Goal: Task Accomplishment & Management: Use online tool/utility

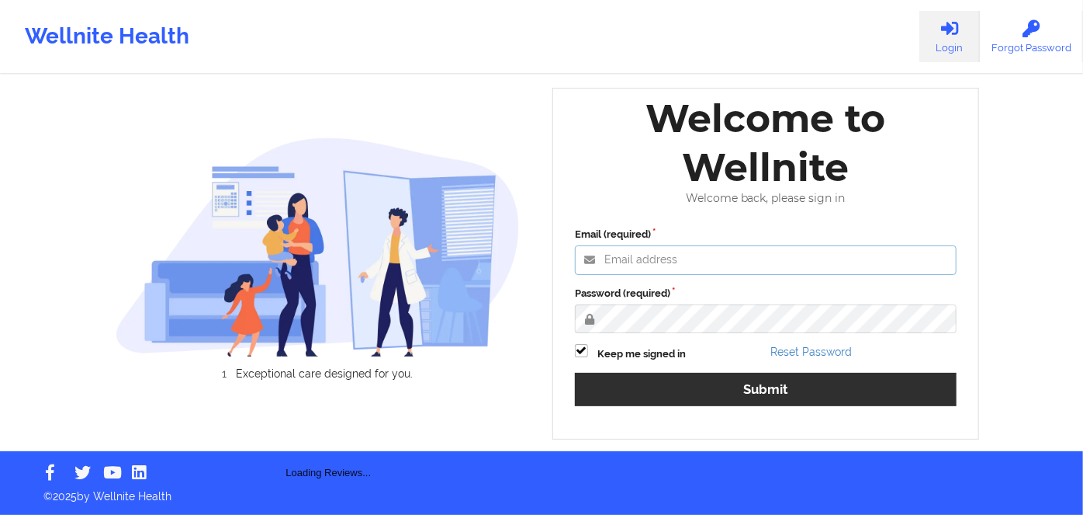
type input "[EMAIL_ADDRESS][PERSON_NAME][DOMAIN_NAME]"
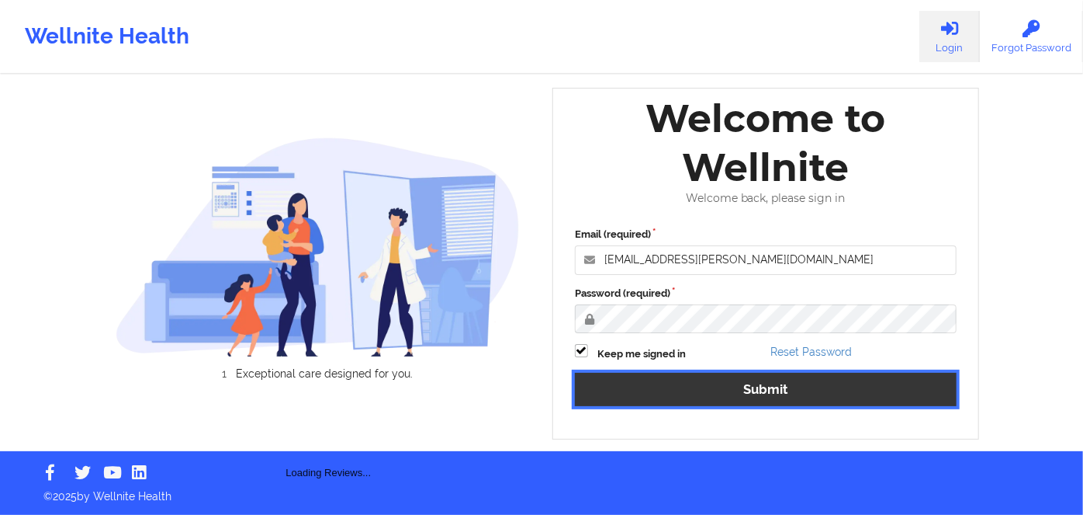
click at [670, 365] on div "Email (required) [EMAIL_ADDRESS][PERSON_NAME][DOMAIN_NAME] Password (required) …" at bounding box center [766, 322] width 404 height 213
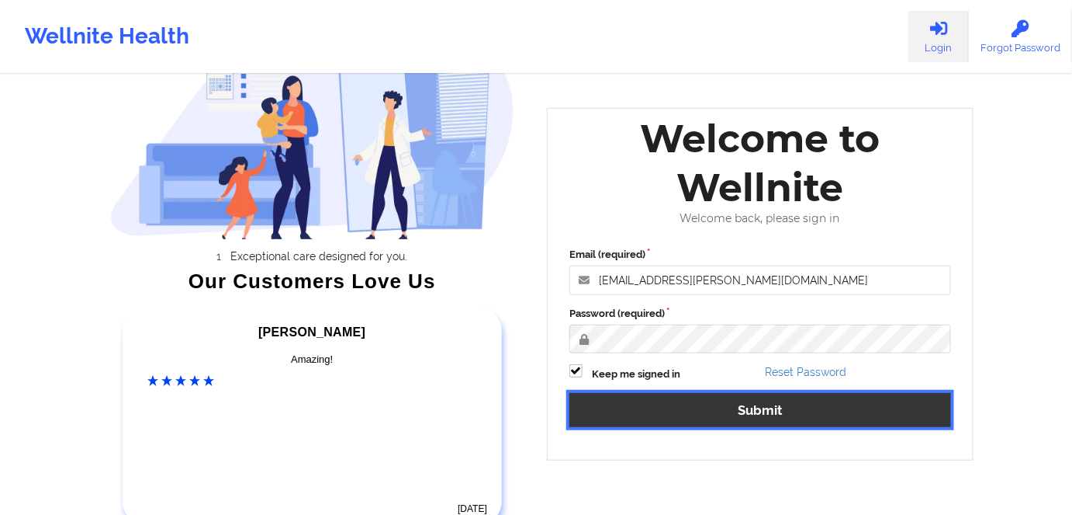
scroll to position [192, 0]
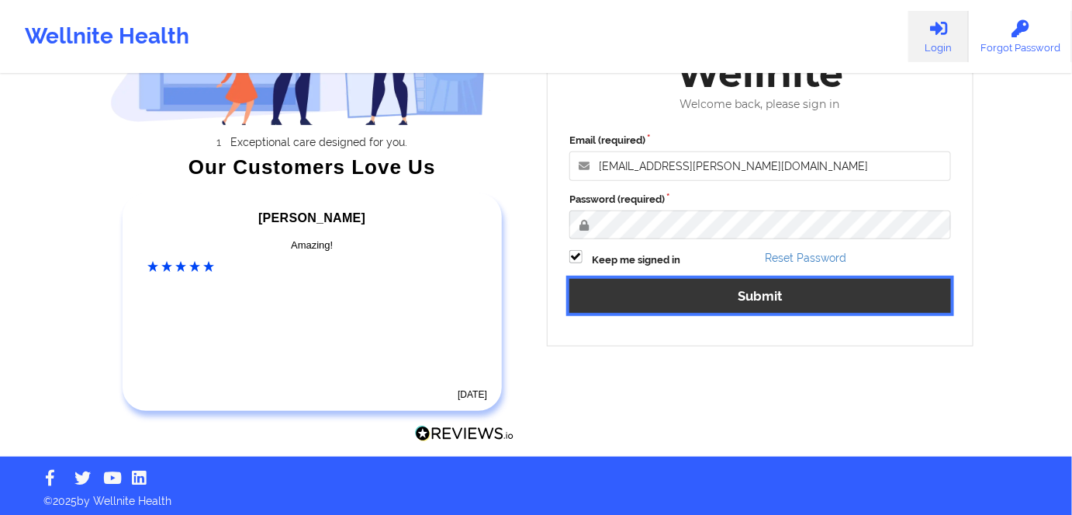
click at [699, 296] on button "Submit" at bounding box center [761, 295] width 382 height 33
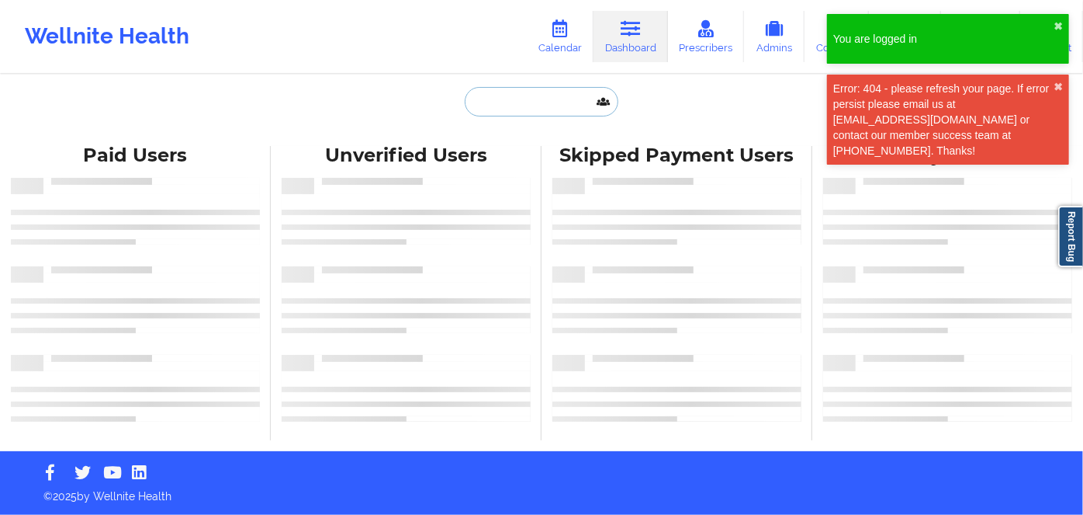
click at [494, 99] on input "text" at bounding box center [542, 101] width 154 height 29
paste input "[PERSON_NAME],"
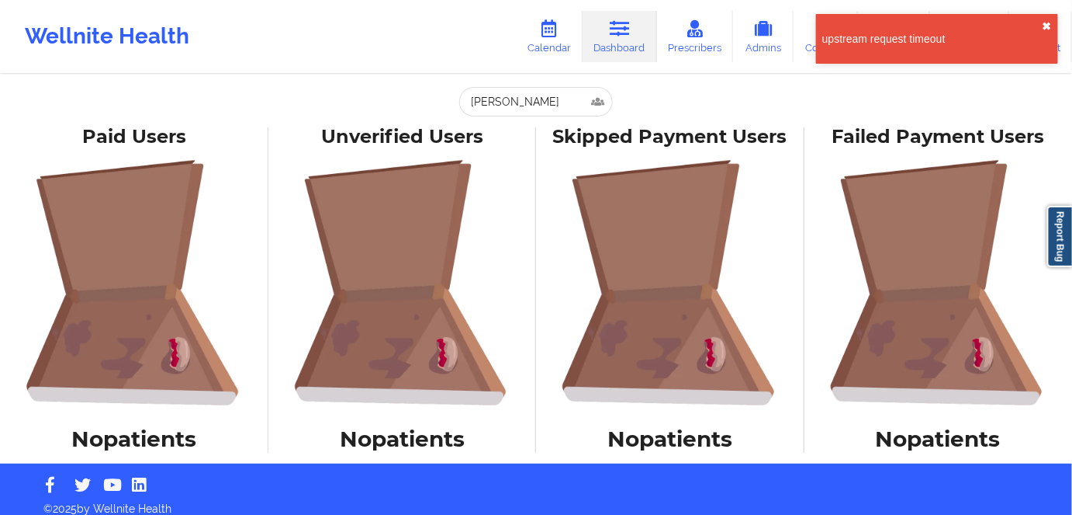
click at [1045, 23] on button "✖︎" at bounding box center [1047, 26] width 9 height 12
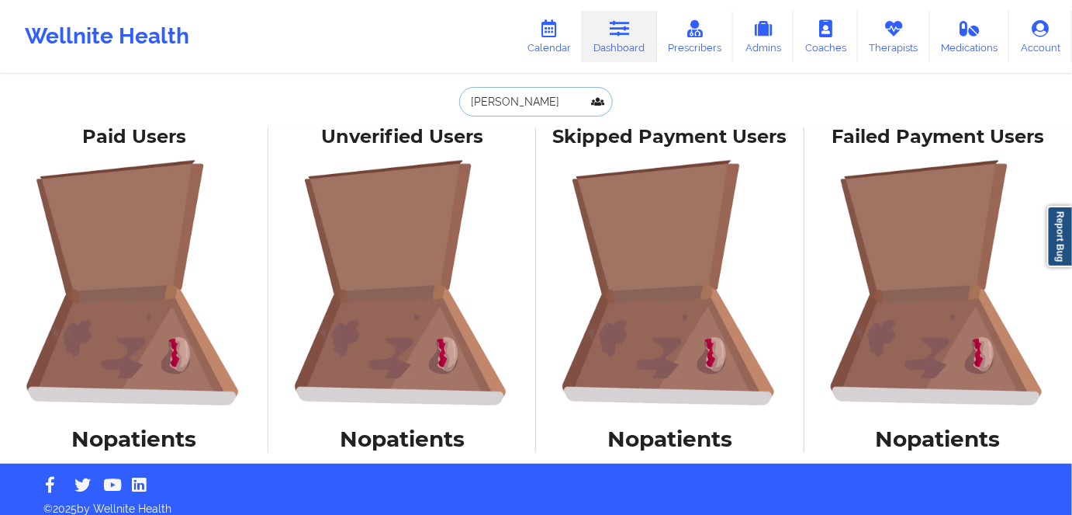
drag, startPoint x: 587, startPoint y: 101, endPoint x: 526, endPoint y: 100, distance: 60.5
click at [526, 100] on input "[PERSON_NAME]" at bounding box center [536, 101] width 154 height 29
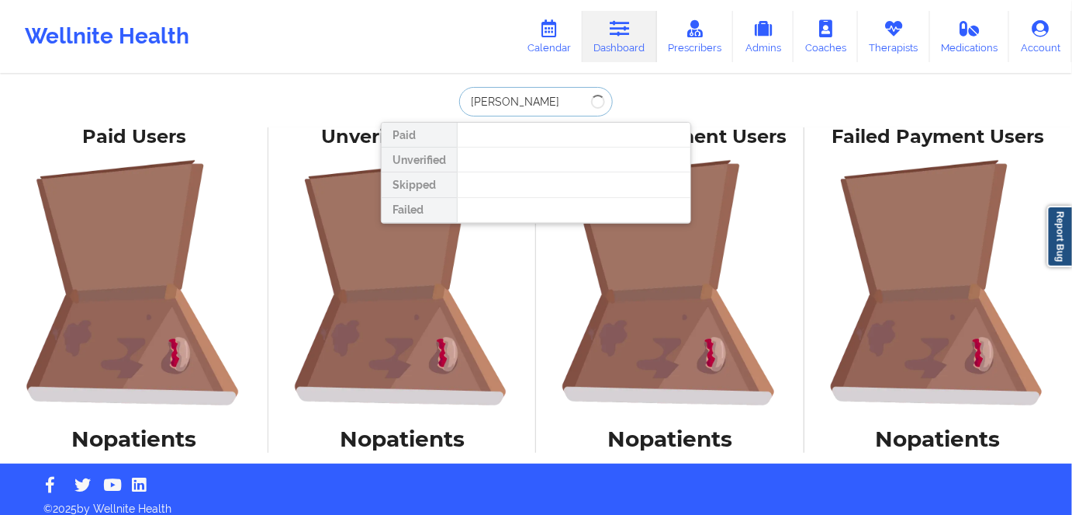
type input "[PERSON_NAME]"
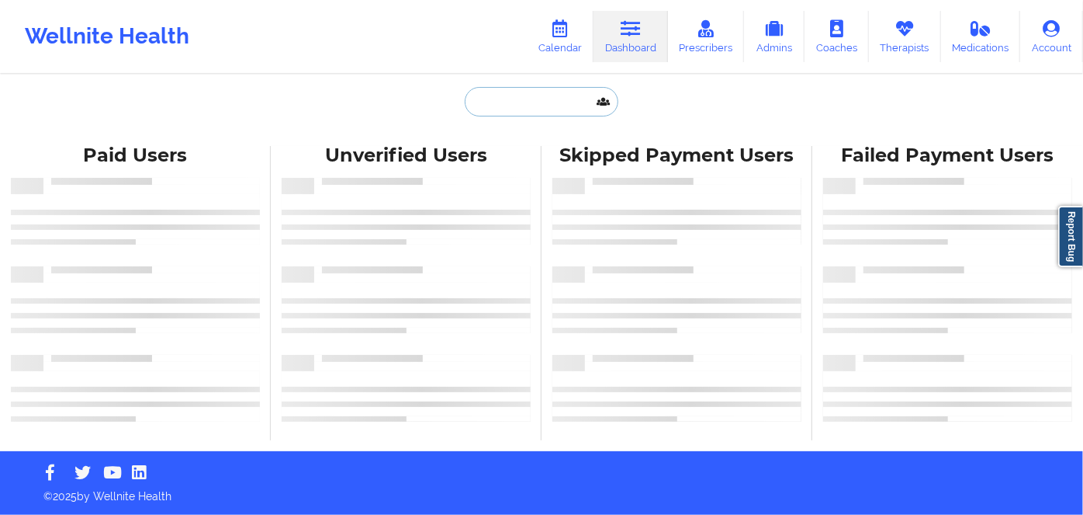
click at [504, 95] on input "text" at bounding box center [542, 101] width 154 height 29
paste input "[PERSON_NAME]"
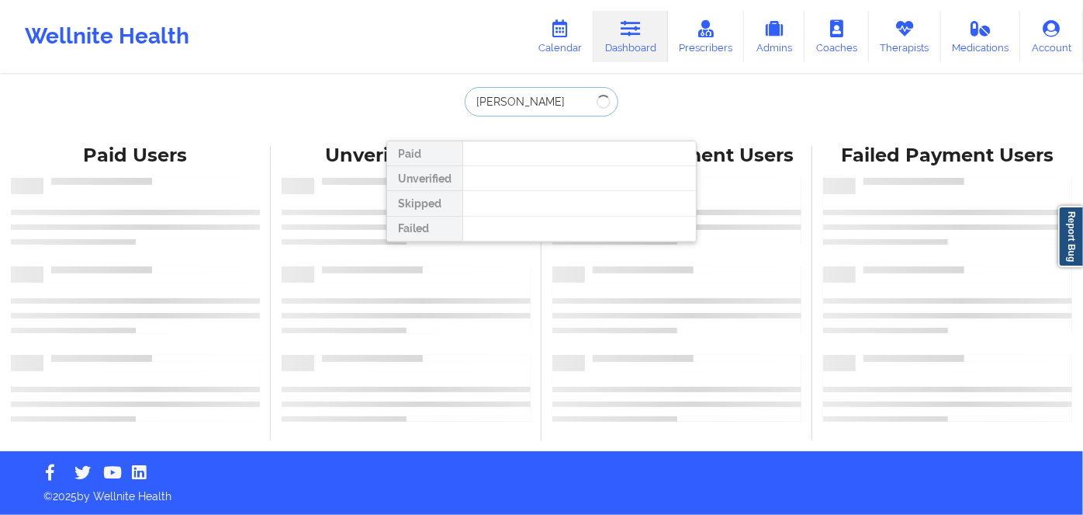
drag, startPoint x: 525, startPoint y: 99, endPoint x: 411, endPoint y: 99, distance: 113.3
click at [411, 99] on div "[PERSON_NAME] Unverified Skipped Failed" at bounding box center [541, 111] width 310 height 48
type input "[PERSON_NAME]"
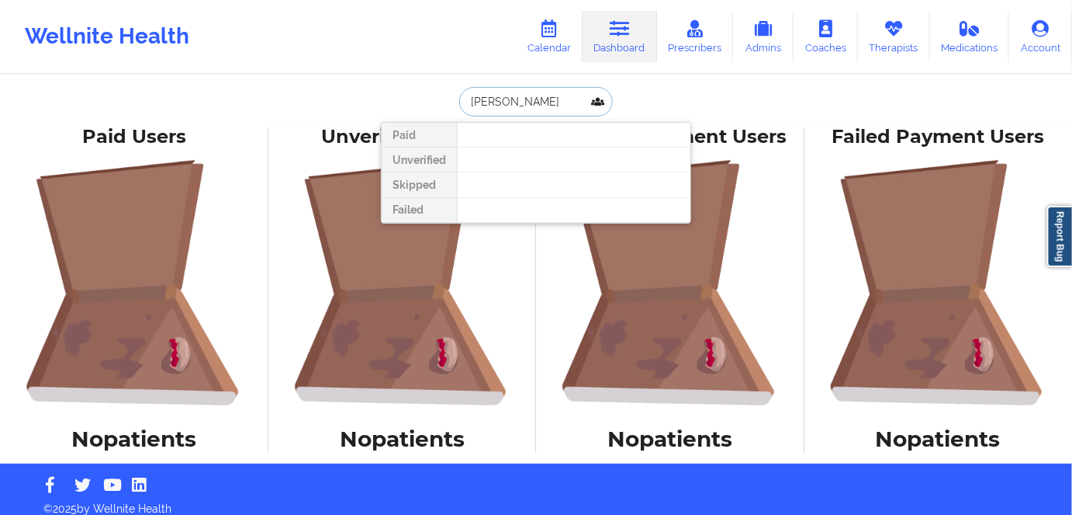
click at [555, 102] on input "[PERSON_NAME]" at bounding box center [536, 101] width 154 height 29
drag, startPoint x: 560, startPoint y: 104, endPoint x: 459, endPoint y: 99, distance: 101.0
click at [459, 99] on input "[PERSON_NAME]" at bounding box center [536, 101] width 154 height 29
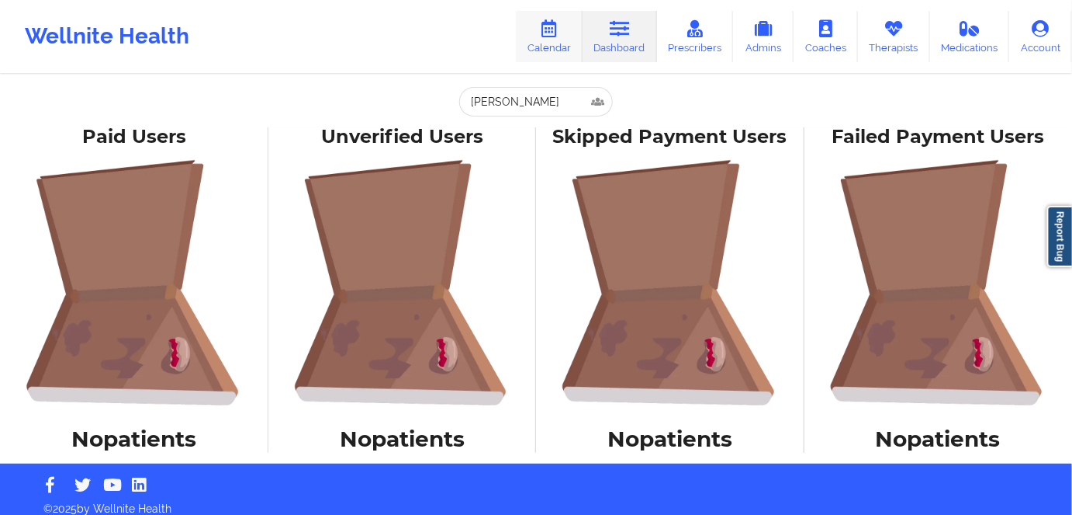
click at [573, 42] on link "Calendar" at bounding box center [549, 36] width 67 height 51
click at [508, 99] on input "text" at bounding box center [536, 101] width 154 height 29
paste input "KEISHA DALEY"
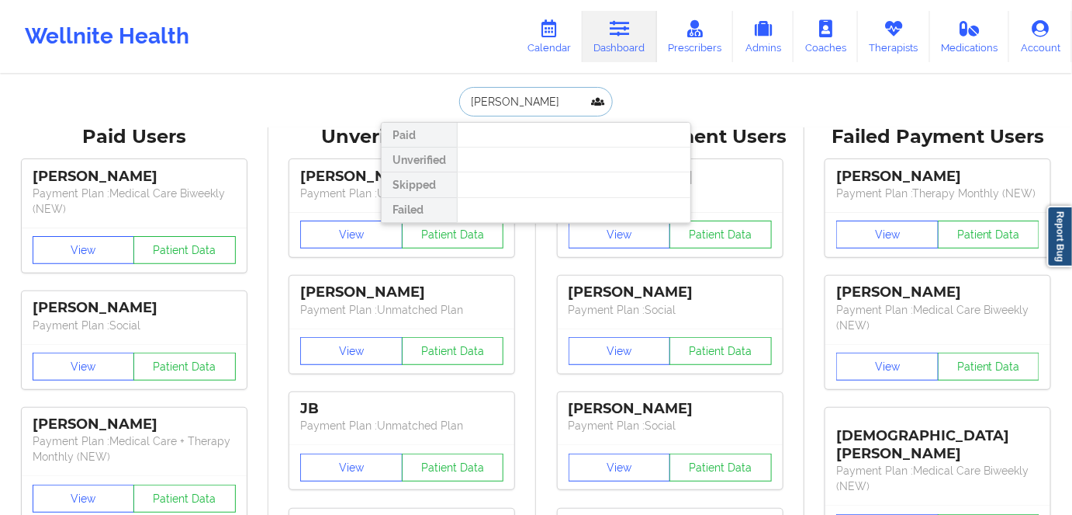
type input "KEISHA DALEY"
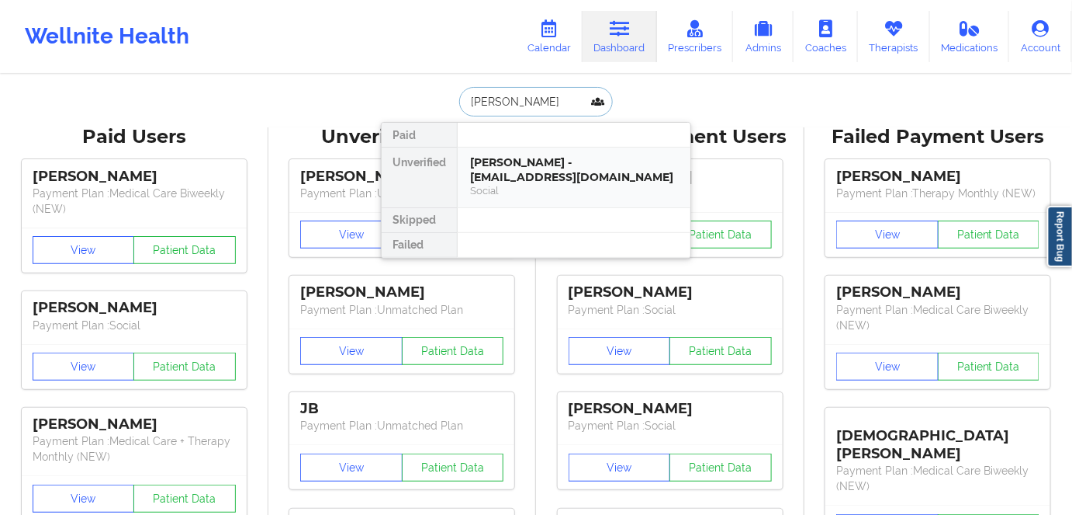
click at [516, 178] on div "Keisha Daley - keisha_daleyx@icloud.com" at bounding box center [574, 169] width 208 height 29
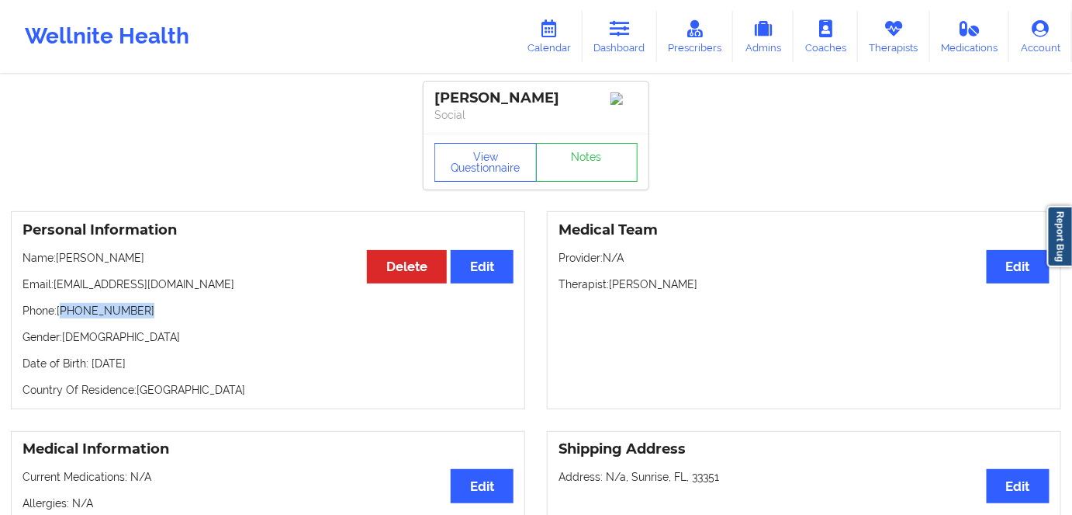
drag, startPoint x: 151, startPoint y: 310, endPoint x: 62, endPoint y: 314, distance: 89.4
click at [62, 314] on p "Phone: +1561-232-0150" at bounding box center [268, 311] width 491 height 16
copy p "1561-232-0150"
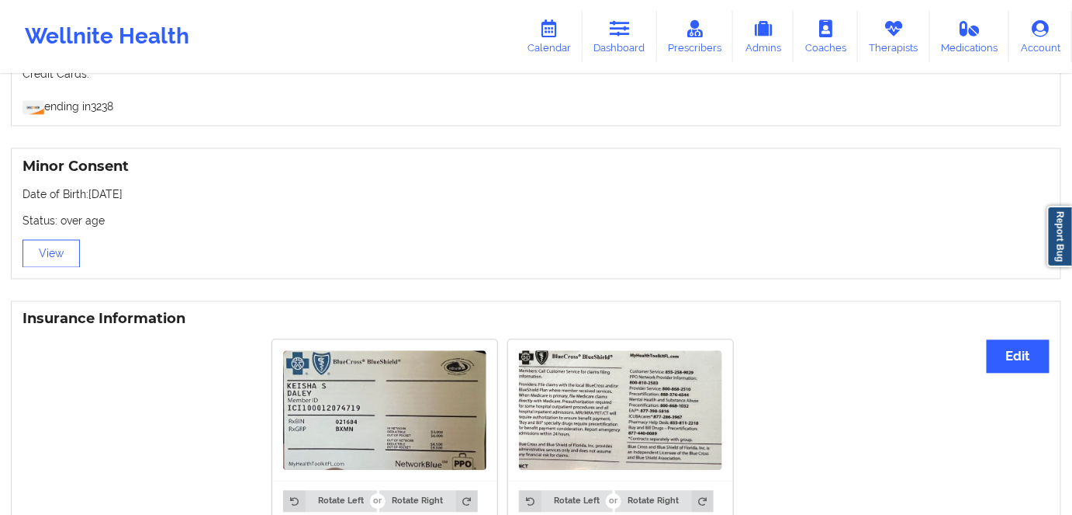
scroll to position [987, 0]
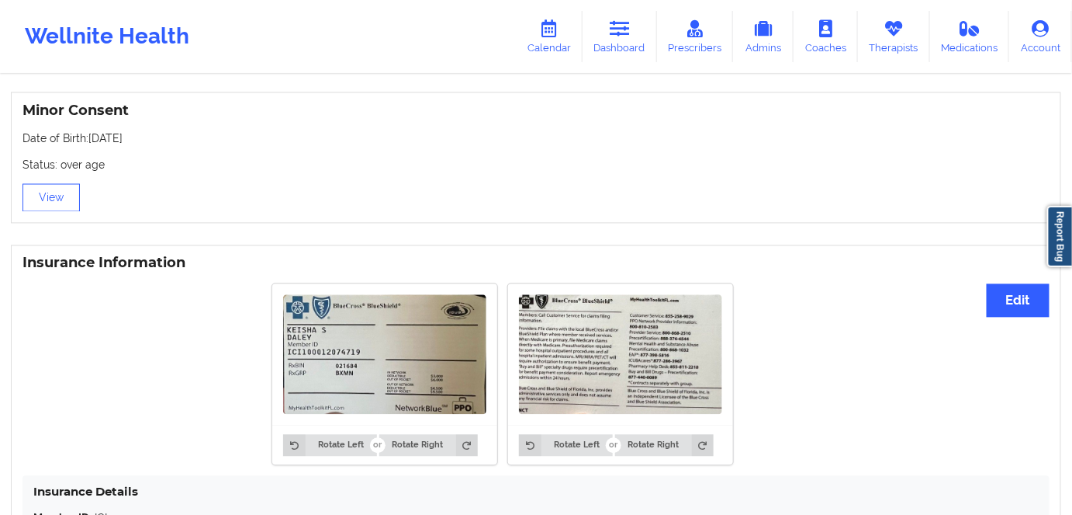
click at [403, 365] on img at bounding box center [384, 354] width 203 height 120
click at [1019, 297] on button "Edit" at bounding box center [1018, 299] width 63 height 33
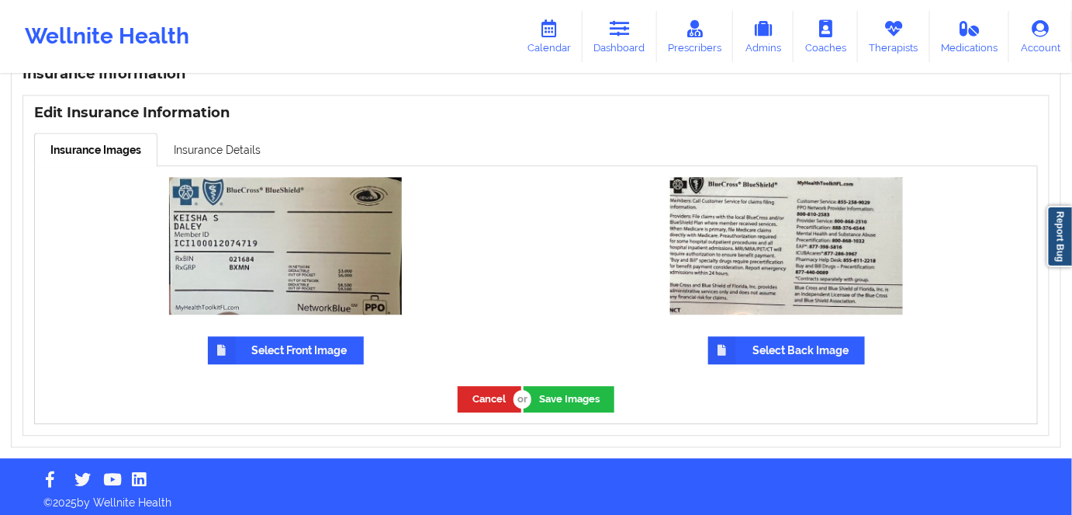
scroll to position [1183, 0]
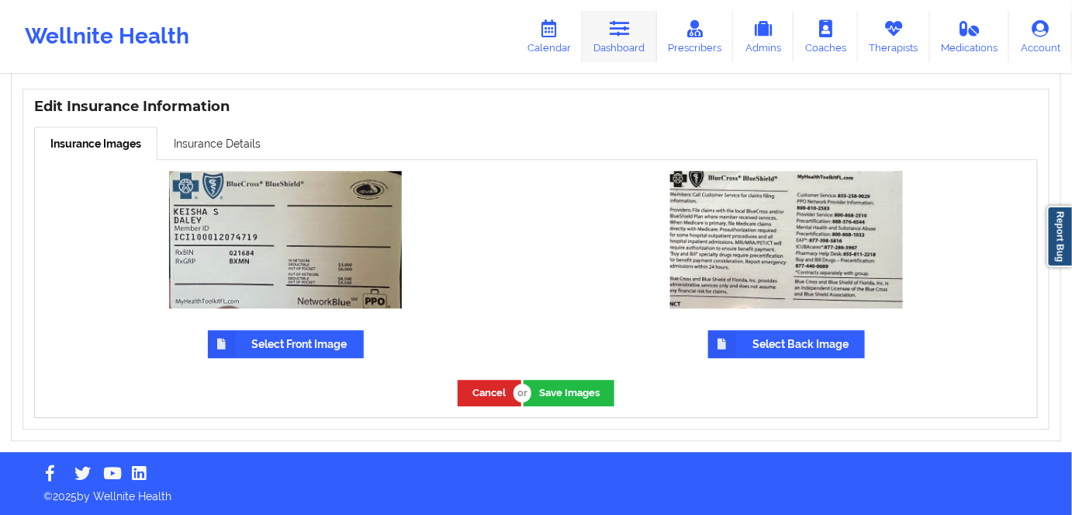
click at [631, 46] on link "Dashboard" at bounding box center [620, 36] width 74 height 51
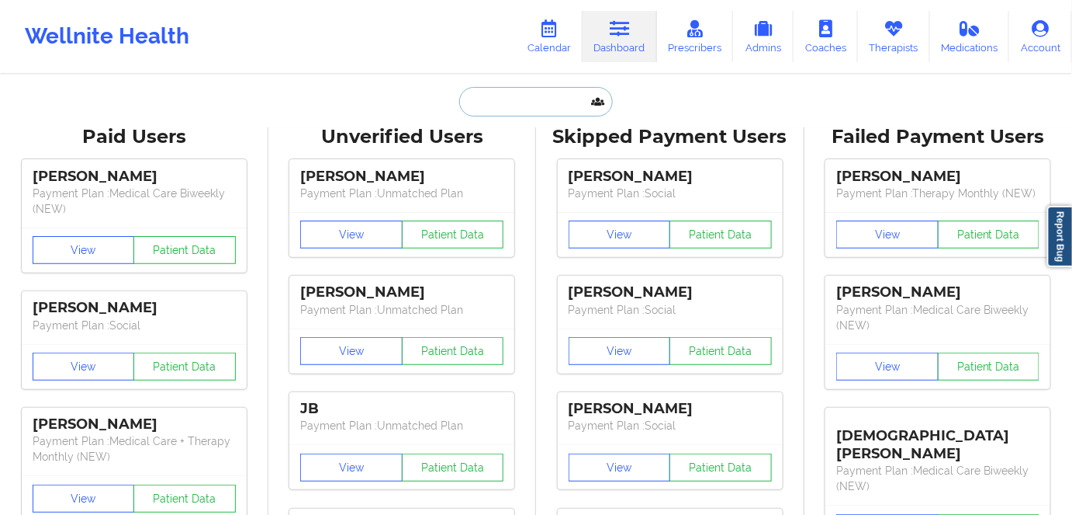
click at [507, 106] on input "text" at bounding box center [536, 101] width 154 height 29
paste input "FRANCIS SEVILLA"
type input "FRANCIS SEVILLA"
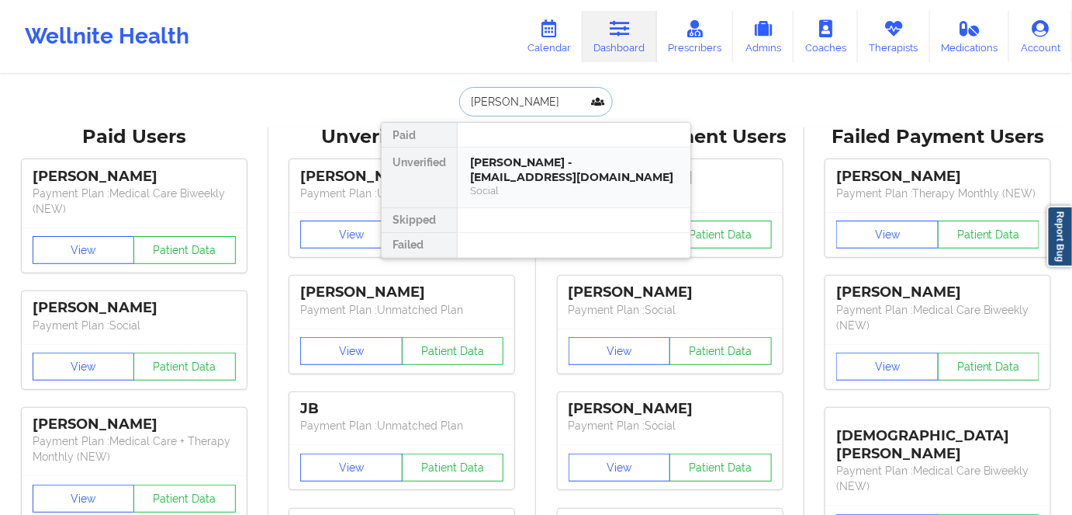
click at [497, 165] on div "Francis Sevilla - fsevilla2020@gmail.com" at bounding box center [574, 169] width 208 height 29
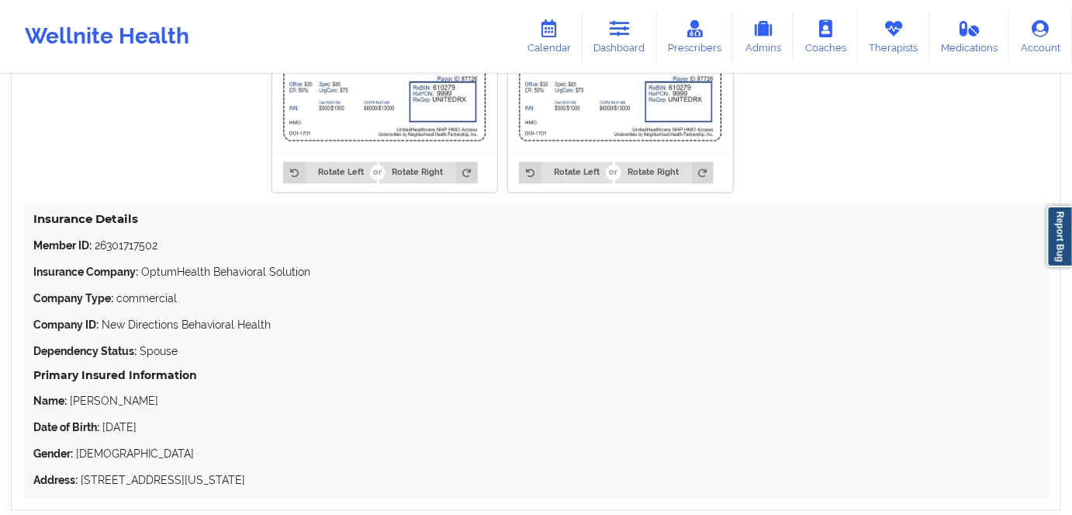
scroll to position [1270, 0]
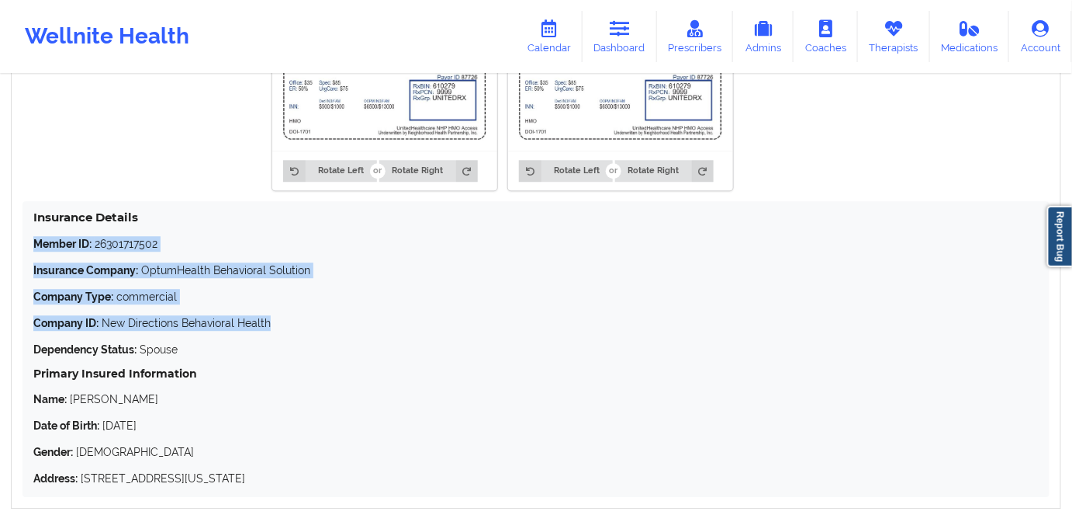
drag, startPoint x: 283, startPoint y: 318, endPoint x: 33, endPoint y: 242, distance: 261.9
click at [33, 242] on div "Member ID: 26301717502 Insurance Company: OptumHealth Behavioral Solution Compa…" at bounding box center [536, 361] width 1006 height 250
copy div "Member ID: 26301717502 Insurance Company: OptumHealth Behavioral Solution Compa…"
click at [155, 263] on div "Member ID: 26301717502 Insurance Company: OptumHealth Behavioral Solution Compa…" at bounding box center [536, 361] width 1006 height 250
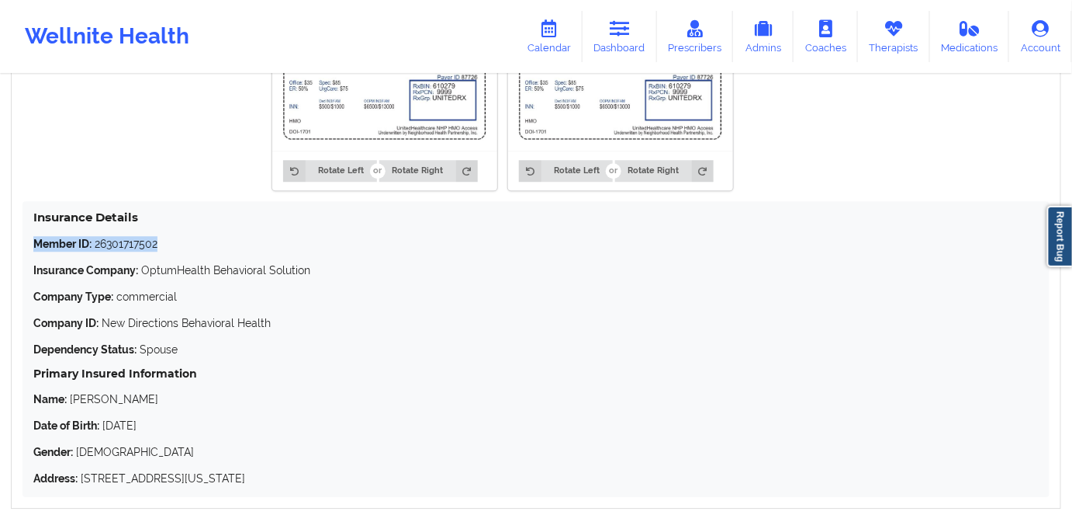
drag, startPoint x: 166, startPoint y: 244, endPoint x: 26, endPoint y: 247, distance: 140.5
click at [26, 247] on div "Insurance Details Member ID: 26301717502 Insurance Company: OptumHealth Behavio…" at bounding box center [536, 349] width 1027 height 296
copy p "Member ID: 26301717502"
click at [636, 41] on link "Dashboard" at bounding box center [620, 36] width 74 height 51
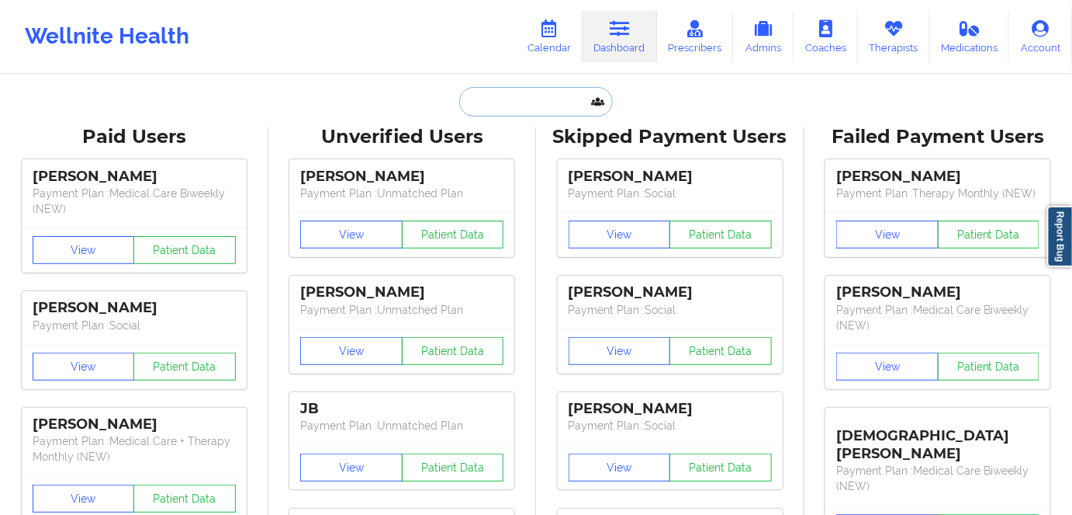
click at [535, 93] on input "text" at bounding box center [536, 101] width 154 height 29
paste input "SARAH THEIL"
type input "SARAH THEIL"
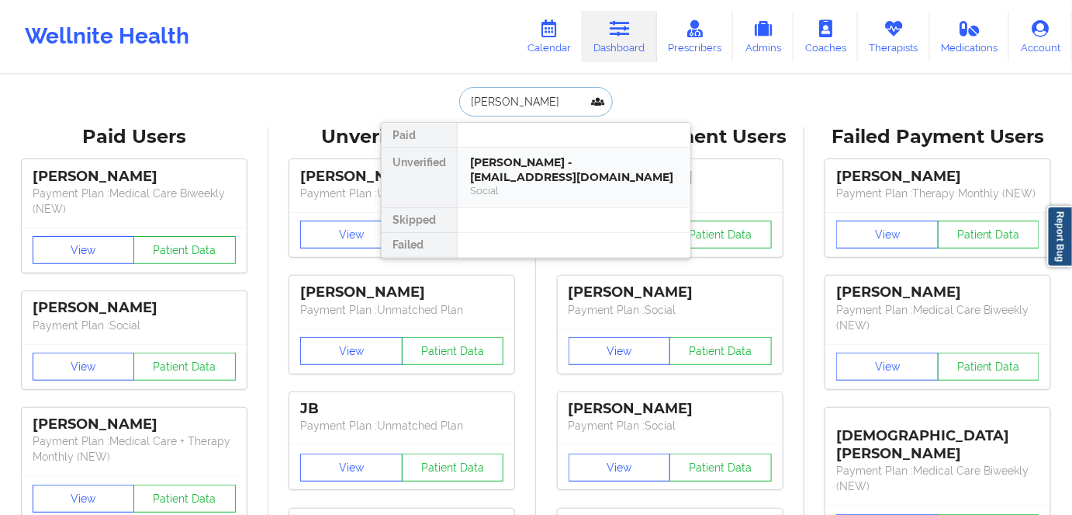
click at [534, 164] on div "Sarah Theil - sarlanance@gmail.com" at bounding box center [574, 169] width 208 height 29
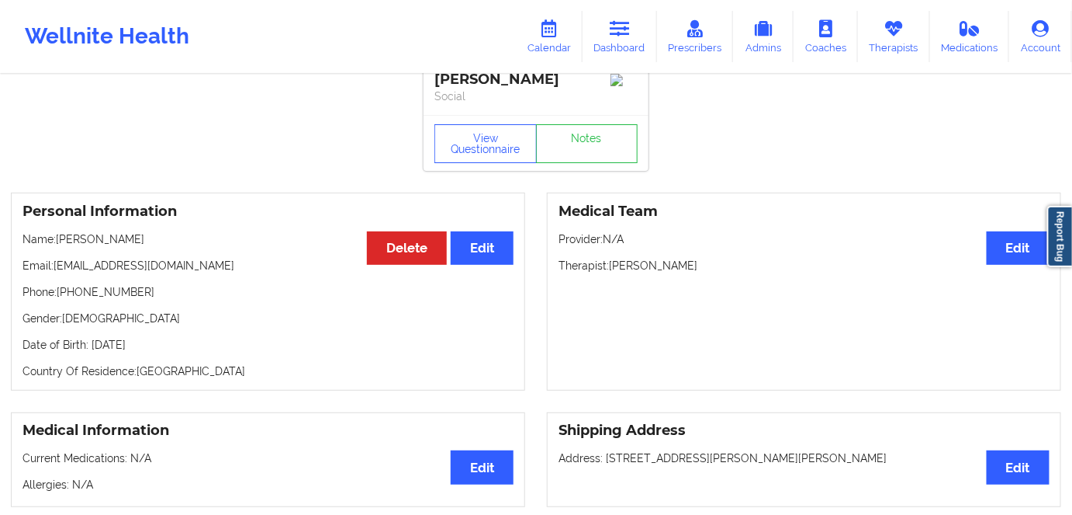
scroll to position [70, 0]
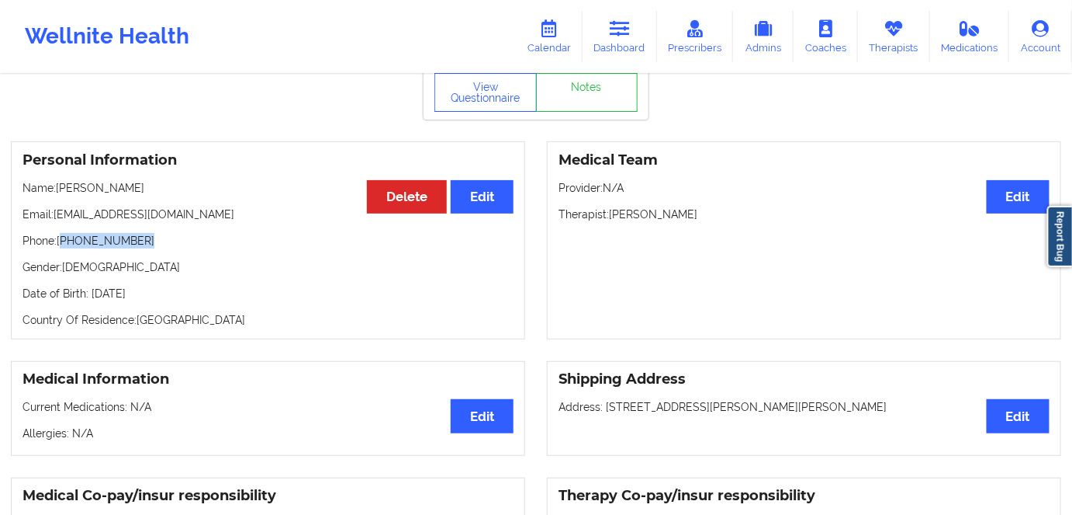
drag, startPoint x: 142, startPoint y: 241, endPoint x: 64, endPoint y: 247, distance: 78.6
click at [64, 247] on p "Phone: +1561-222-9997" at bounding box center [268, 241] width 491 height 16
copy p "1561-222-9997"
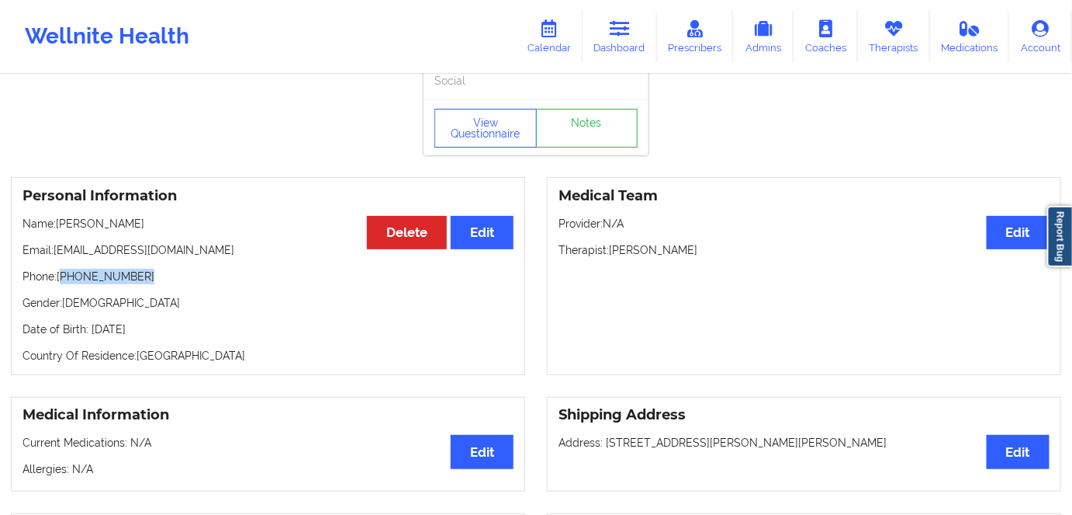
scroll to position [0, 0]
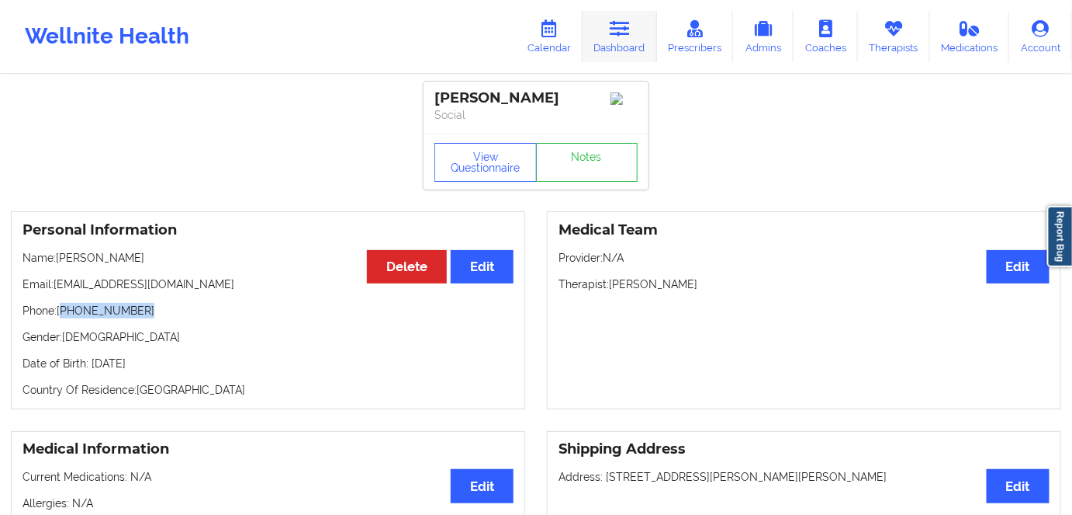
click at [615, 40] on link "Dashboard" at bounding box center [620, 36] width 74 height 51
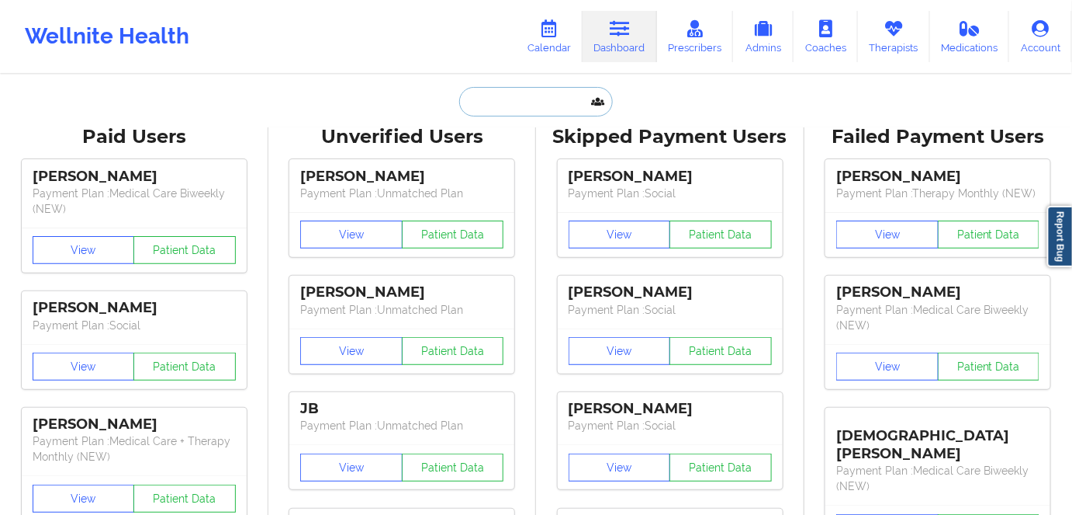
click at [513, 97] on input "text" at bounding box center [536, 101] width 154 height 29
paste input "KEISHA DALEY"
type input "KEISHA DALEY"
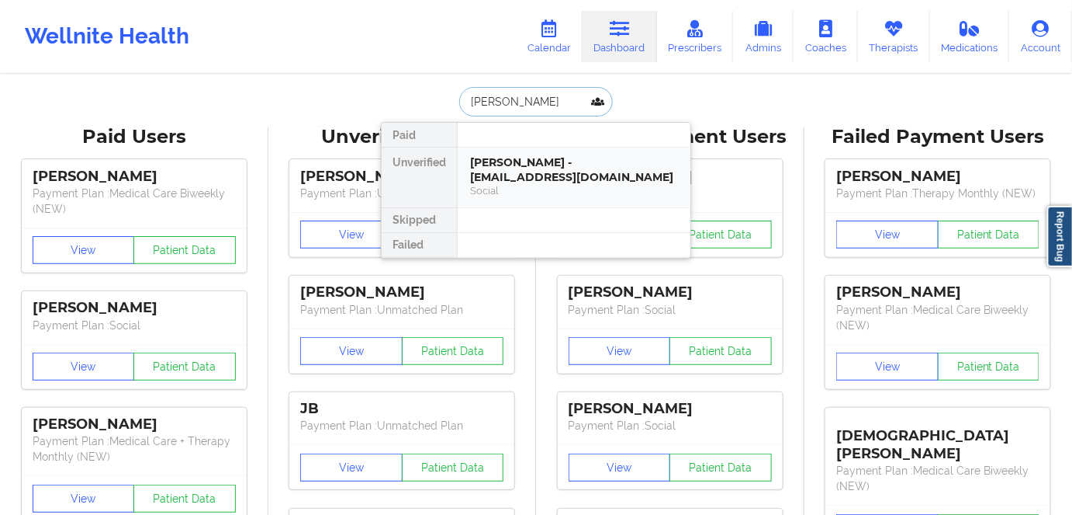
click at [487, 170] on div "Keisha Daley - keisha_daleyx@icloud.com" at bounding box center [574, 169] width 208 height 29
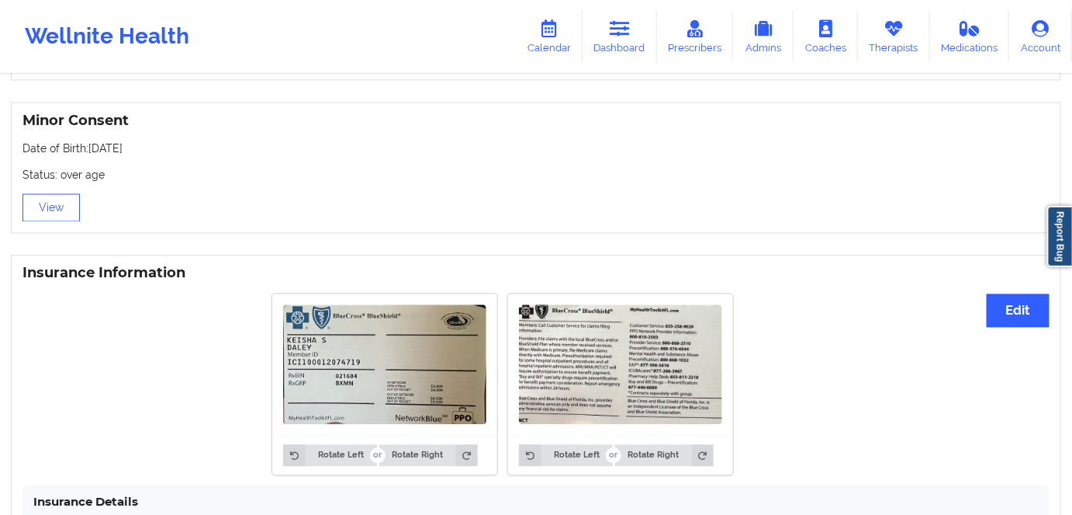
scroll to position [1128, 0]
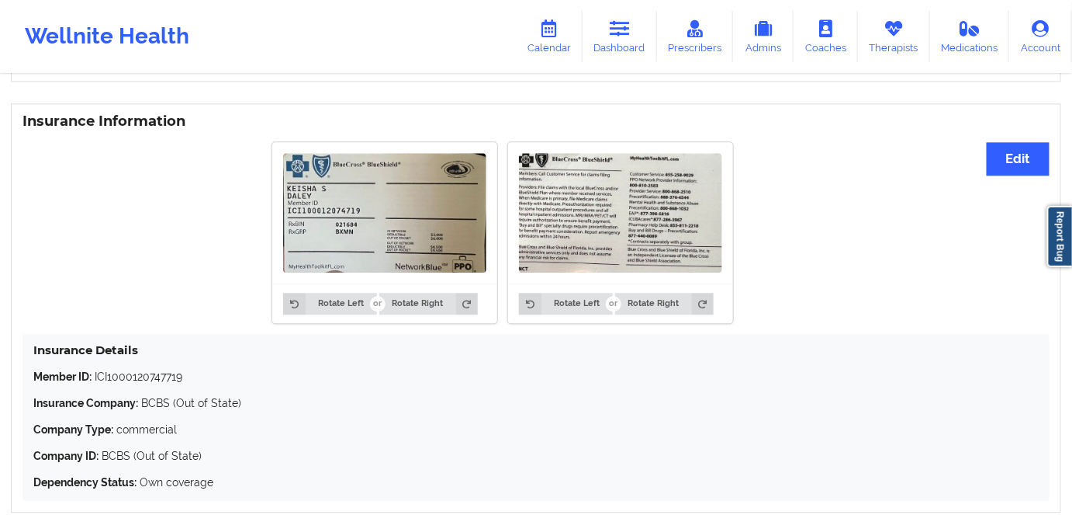
click at [340, 238] on img at bounding box center [384, 213] width 203 height 120
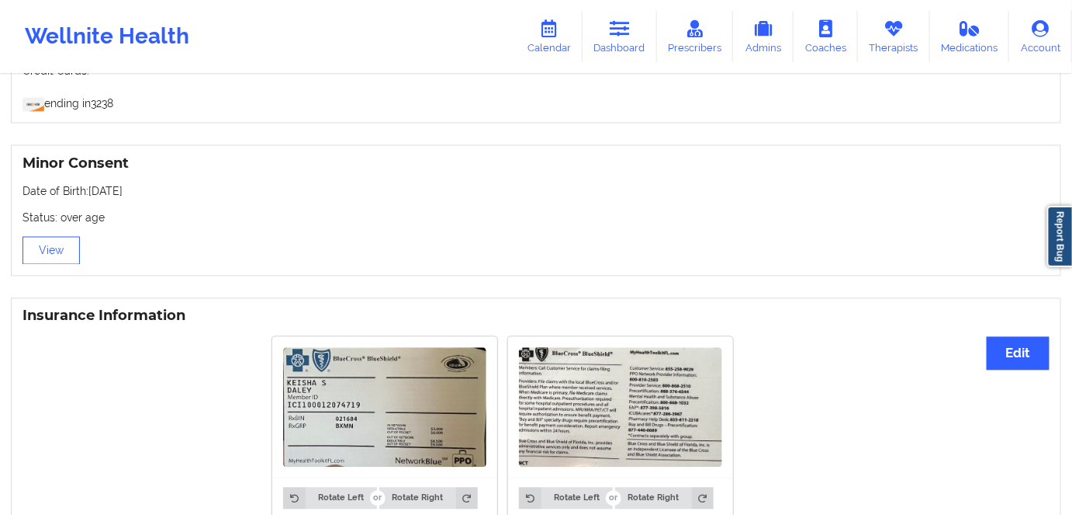
scroll to position [1058, 0]
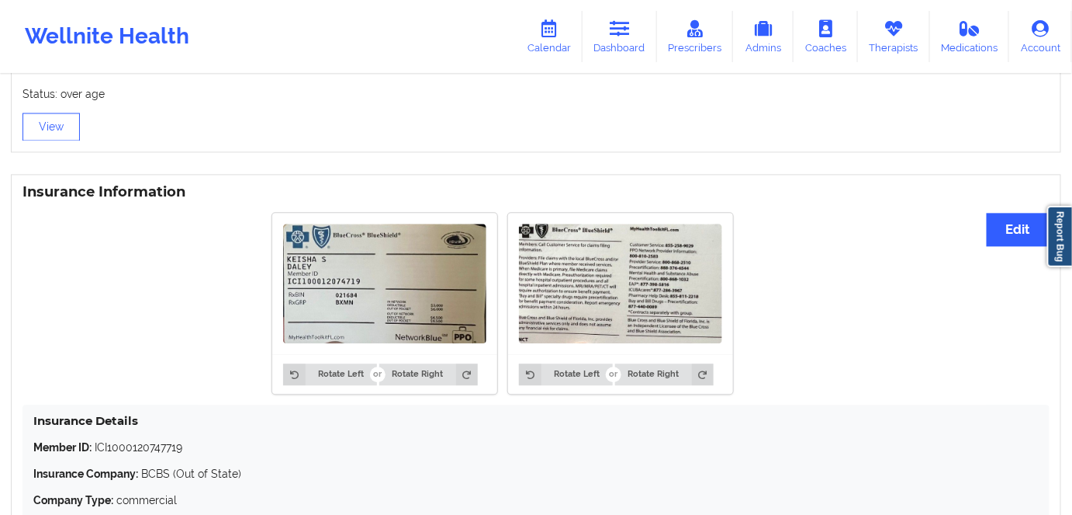
click at [404, 289] on img at bounding box center [384, 283] width 203 height 120
click at [1009, 228] on button "Edit" at bounding box center [1018, 229] width 63 height 33
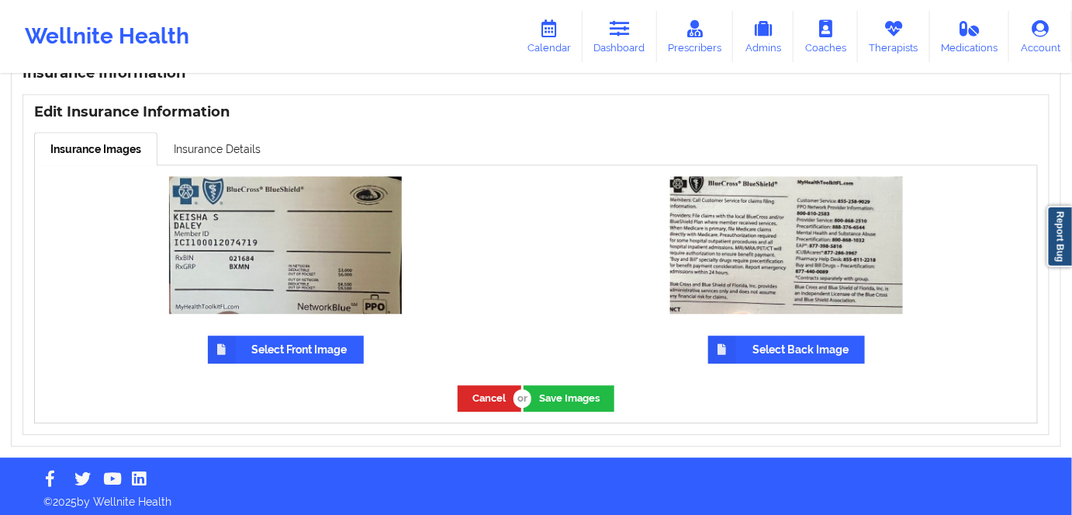
scroll to position [1183, 0]
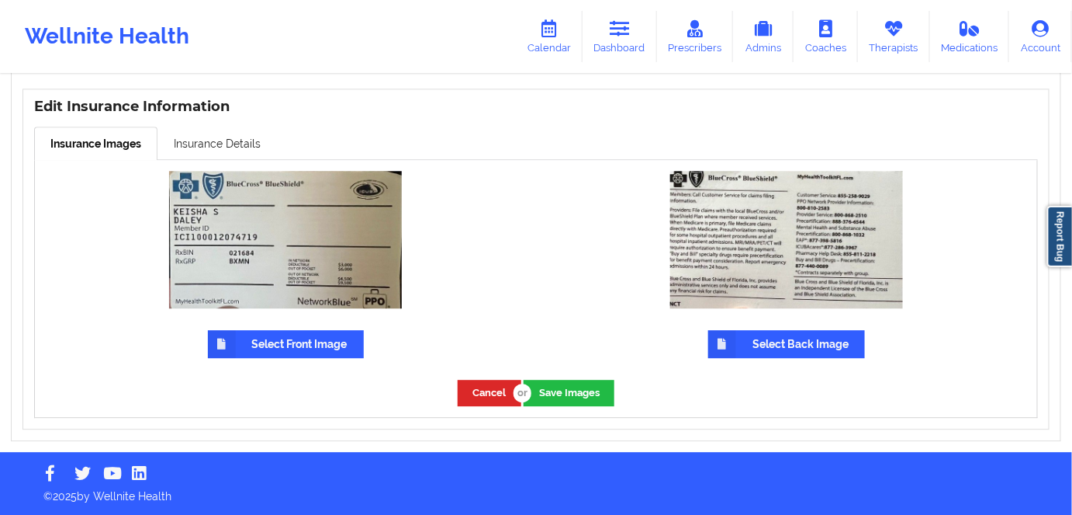
click at [341, 235] on img at bounding box center [285, 239] width 233 height 137
click at [807, 235] on img at bounding box center [786, 239] width 233 height 137
click at [773, 248] on img at bounding box center [786, 239] width 233 height 137
click at [14, 294] on div "Insurance Information Edit Insurance Information Insurance Images Insurance Det…" at bounding box center [536, 245] width 1072 height 391
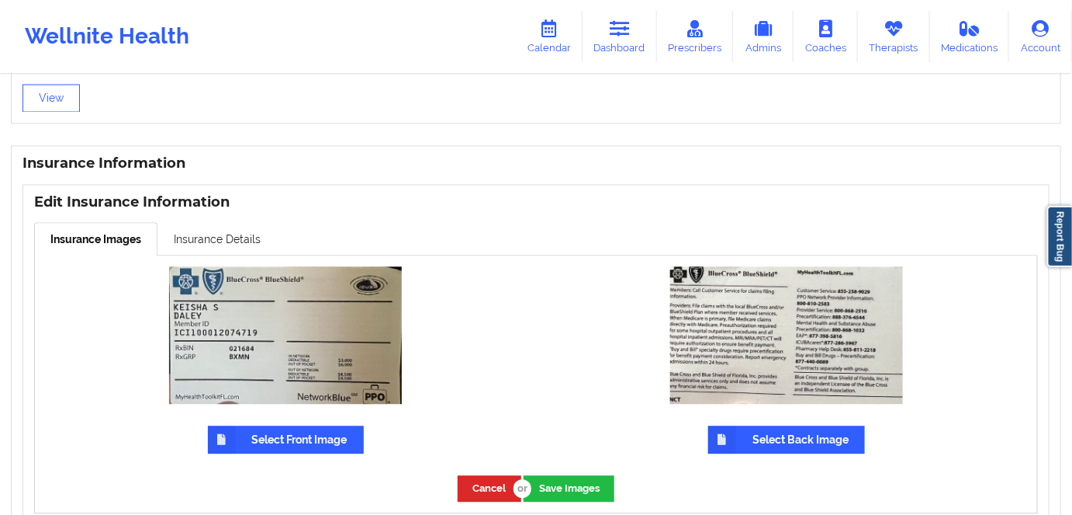
scroll to position [1041, 0]
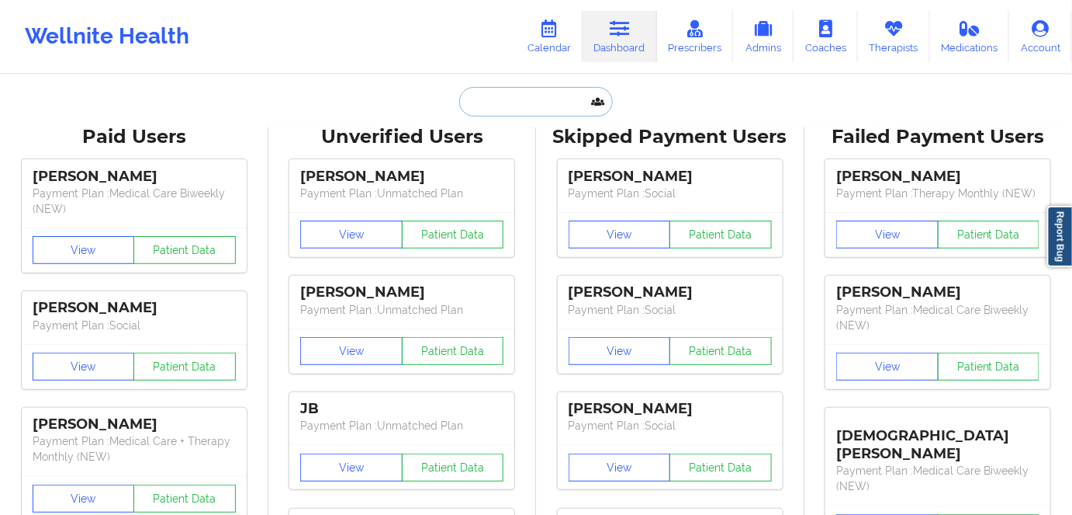
click at [531, 99] on input "text" at bounding box center [536, 101] width 154 height 29
paste input "KEISHA DALEY"
type input "KEISHA DALEY"
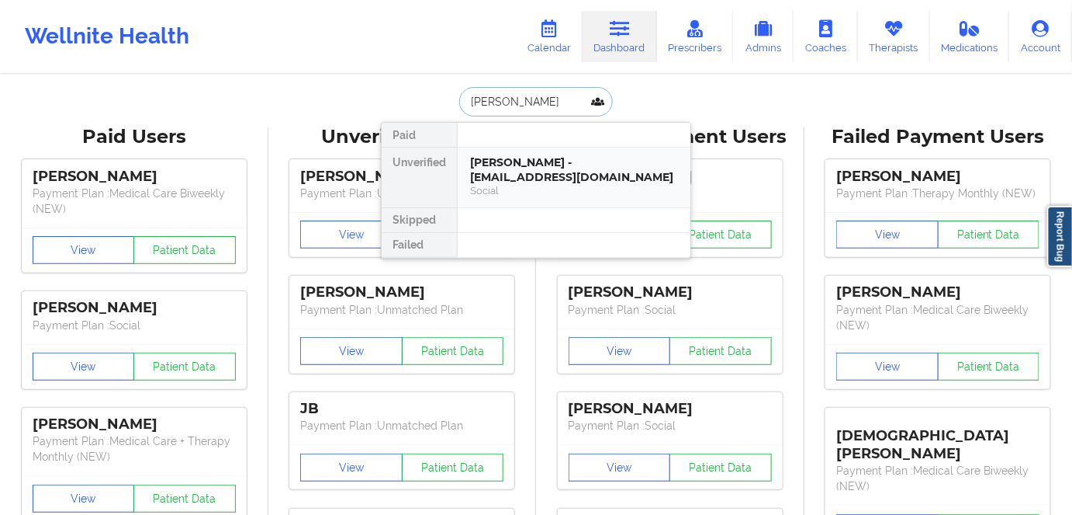
click at [487, 168] on div "Keisha Daley - keisha_daleyx@icloud.com" at bounding box center [574, 169] width 208 height 29
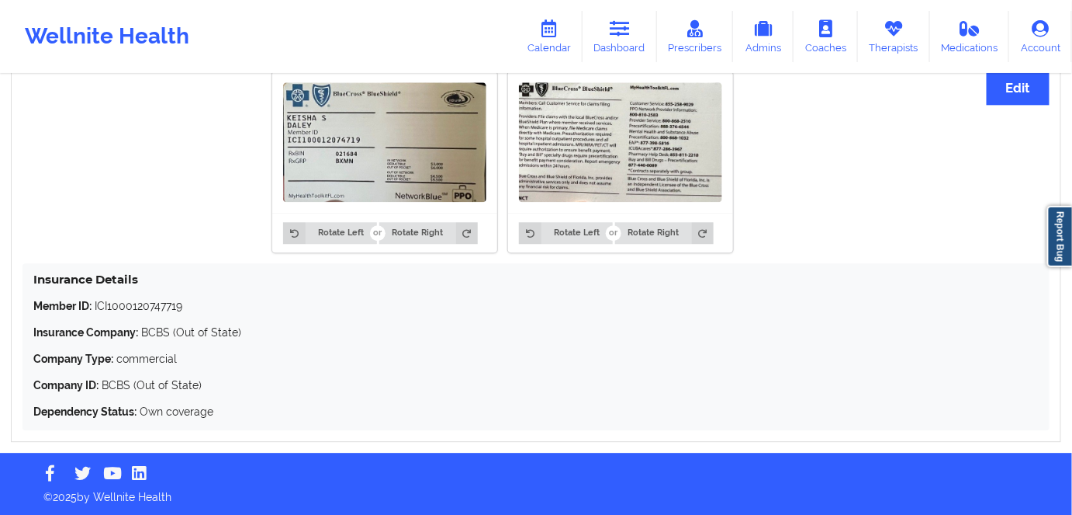
scroll to position [1201, 0]
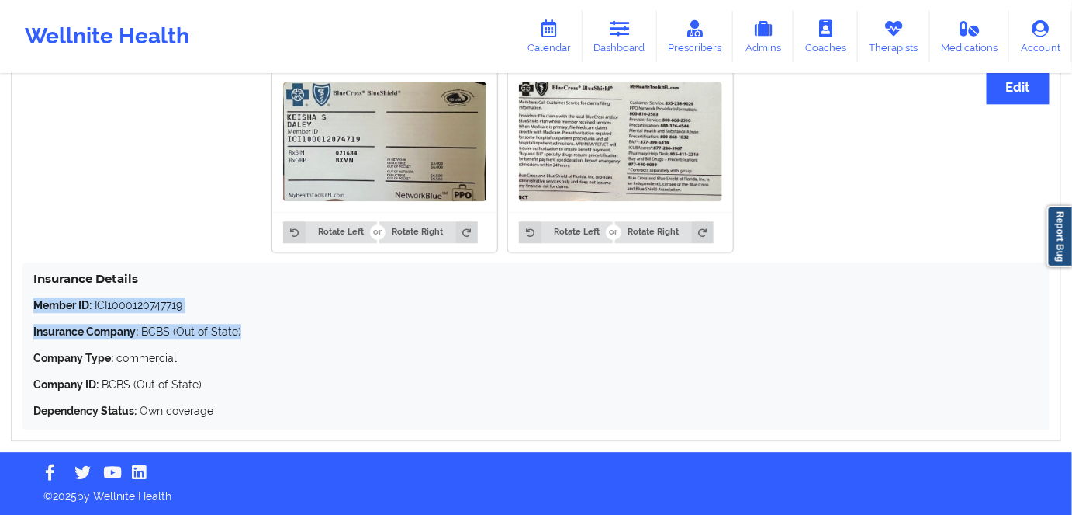
drag, startPoint x: 240, startPoint y: 327, endPoint x: 15, endPoint y: 302, distance: 226.4
click at [15, 302] on div "Insurance Information Edit Rotate Left Rotate Right Rotate Left Rotate Right In…" at bounding box center [536, 236] width 1051 height 409
copy div "Member ID: ICI1000120747719 Insurance Company: BCBS (Out of State)"
click at [544, 38] on link "Calendar" at bounding box center [549, 36] width 67 height 51
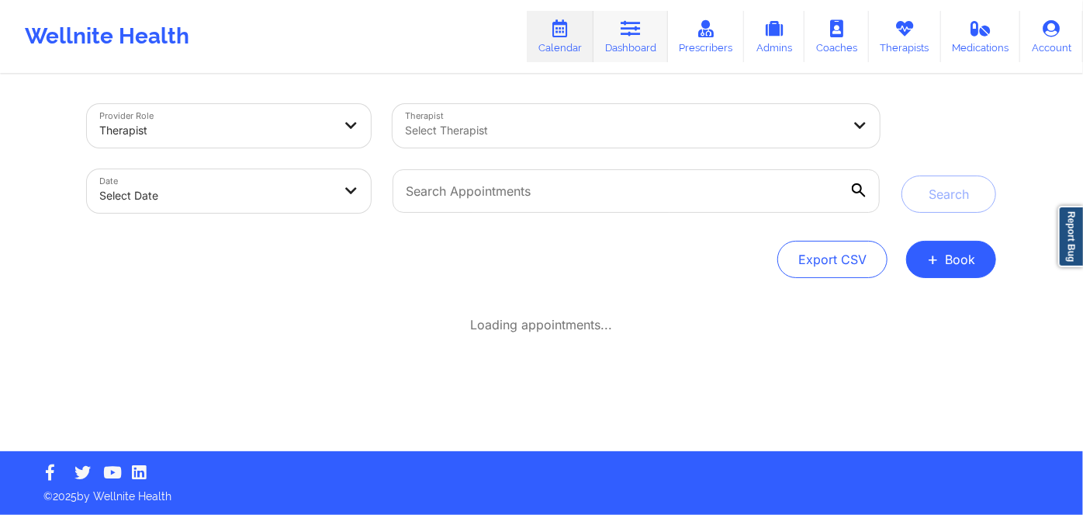
click at [646, 44] on link "Dashboard" at bounding box center [631, 36] width 74 height 51
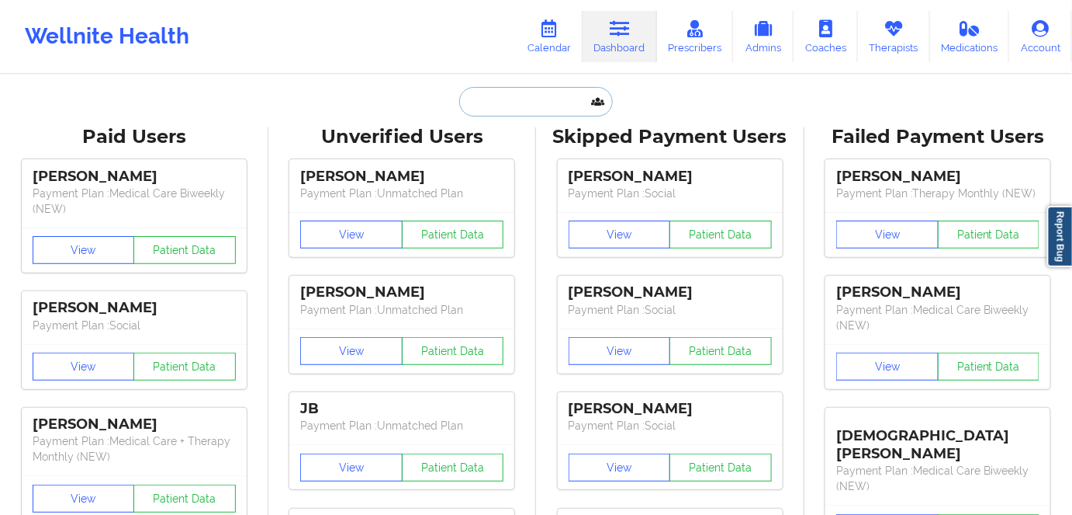
click at [550, 104] on input "text" at bounding box center [536, 101] width 154 height 29
paste input "Kandace Smith"
type input "Kandace Smith"
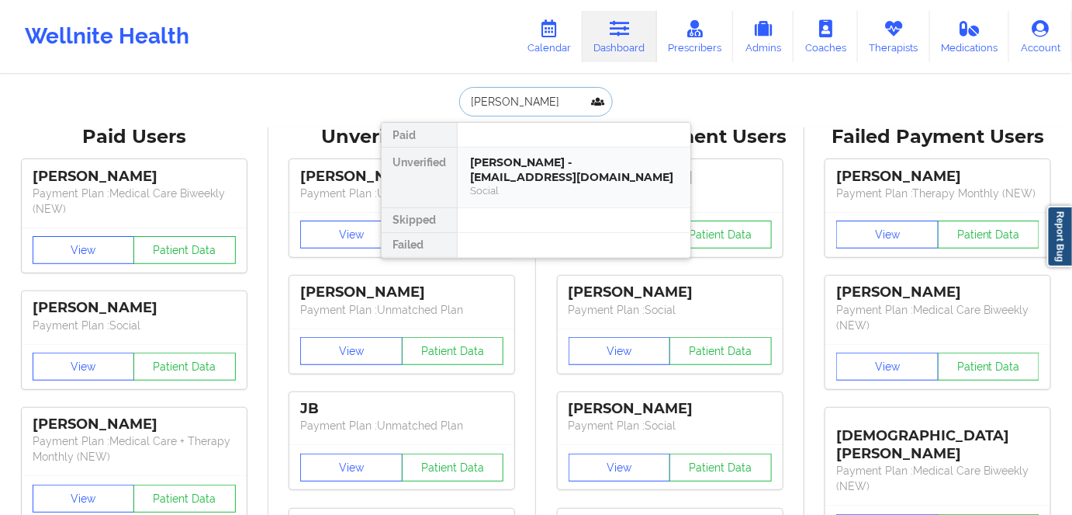
click at [508, 174] on div "Kandace Smith - kandacedianesmith@gmail.com" at bounding box center [574, 169] width 208 height 29
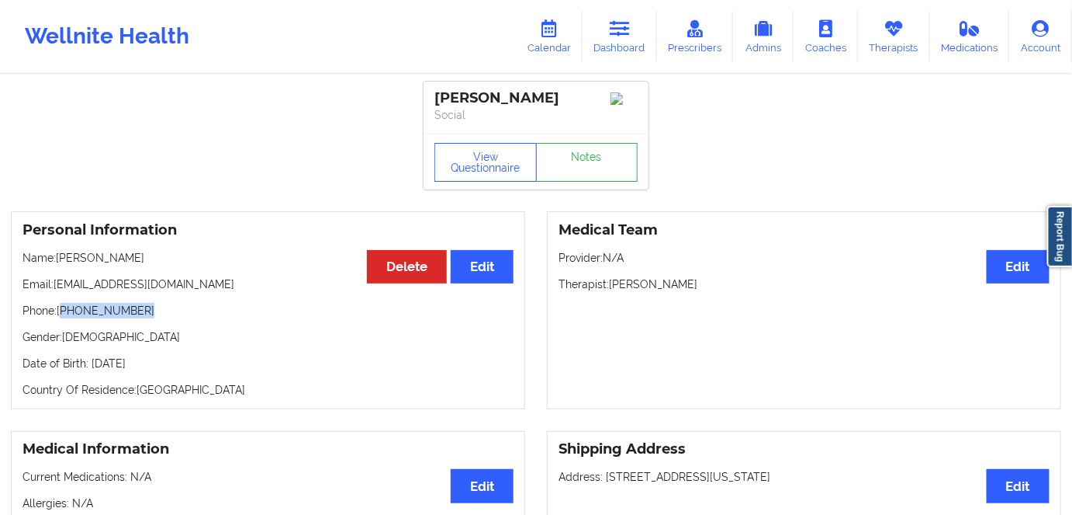
drag, startPoint x: 149, startPoint y: 310, endPoint x: 116, endPoint y: 290, distance: 38.6
click at [66, 310] on p "Phone: +1754-230-7777" at bounding box center [268, 311] width 491 height 16
copy p "754-230-7777"
